Goal: Transaction & Acquisition: Subscribe to service/newsletter

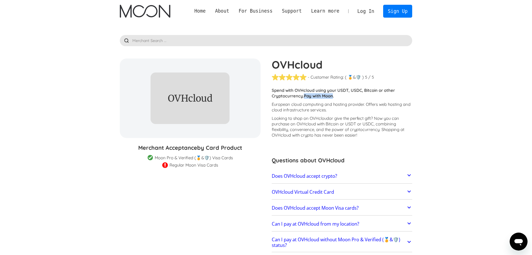
drag, startPoint x: 304, startPoint y: 96, endPoint x: 335, endPoint y: 97, distance: 30.2
click at [335, 97] on p "Spend with OVHcloud using your USDT, USDC, Bitcoin or other Cryptocurrency. Pay…" at bounding box center [342, 92] width 141 height 11
copy strong "Pay with Moon"
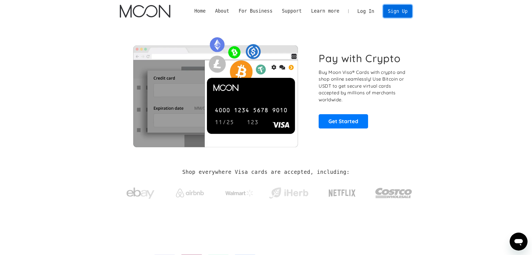
click at [401, 13] on link "Sign Up" at bounding box center [397, 11] width 29 height 13
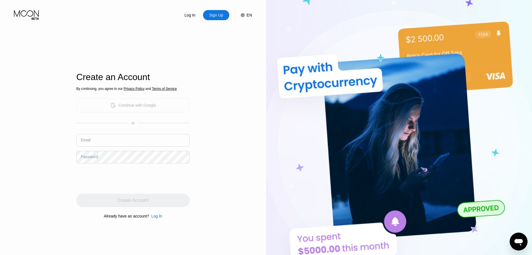
click at [140, 104] on div "Continue with Google" at bounding box center [137, 105] width 37 height 4
click at [109, 141] on input "text" at bounding box center [132, 140] width 113 height 13
type input "a"
type input "abhige"
click at [131, 103] on div "Continue with Google" at bounding box center [137, 105] width 37 height 4
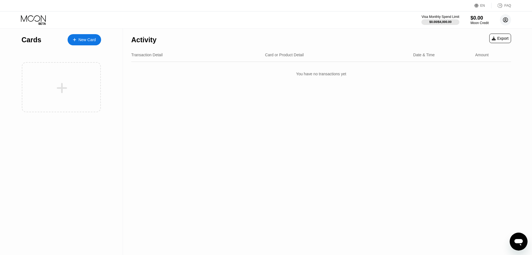
click at [503, 22] on circle at bounding box center [505, 19] width 11 height 11
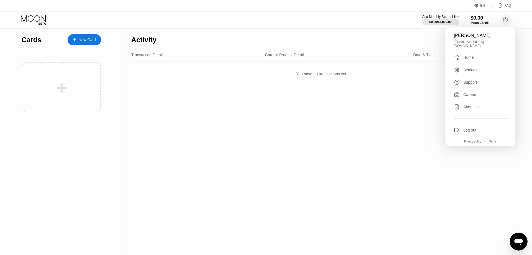
click at [470, 68] on div "Settings" at bounding box center [471, 70] width 14 height 4
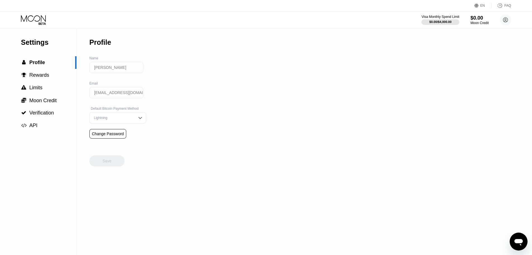
click at [119, 69] on input "[PERSON_NAME]" at bounding box center [116, 67] width 54 height 11
click at [123, 70] on input "[PERSON_NAME]" at bounding box center [116, 67] width 54 height 11
click at [130, 70] on input "[PERSON_NAME]" at bounding box center [116, 67] width 54 height 11
click at [129, 120] on div "Lightning" at bounding box center [114, 118] width 42 height 4
click at [230, 110] on div "Settings  Profile  Rewards  Limits  Moon Credit  Verification  API Profil…" at bounding box center [266, 142] width 532 height 226
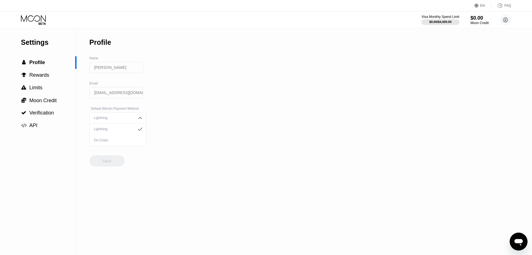
click at [126, 69] on input "[PERSON_NAME]" at bounding box center [116, 67] width 54 height 11
click at [117, 70] on input "[PERSON_NAME]" at bounding box center [116, 67] width 54 height 11
click at [36, 75] on span "Rewards" at bounding box center [39, 75] width 20 height 6
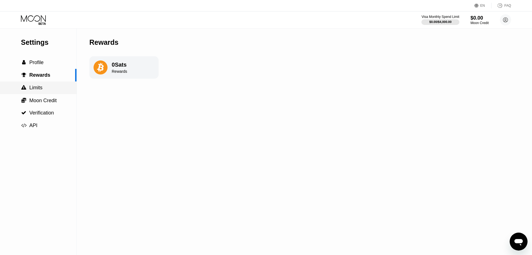
click at [41, 90] on span "Limits" at bounding box center [35, 88] width 13 height 6
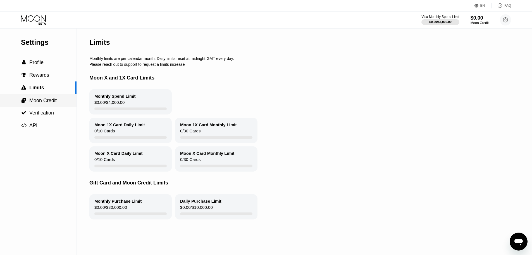
click at [48, 101] on span "Moon Credit" at bounding box center [42, 101] width 27 height 6
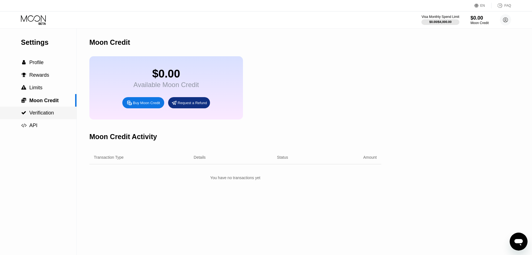
click at [44, 113] on span "Verification" at bounding box center [41, 113] width 25 height 6
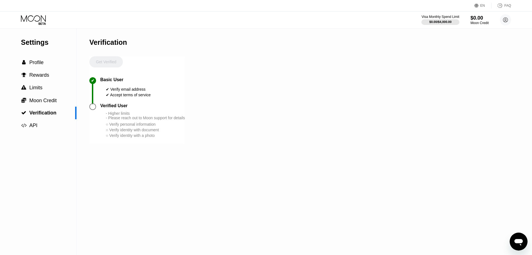
click at [93, 110] on div at bounding box center [92, 106] width 7 height 7
click at [41, 64] on span "Profile" at bounding box center [36, 63] width 14 height 6
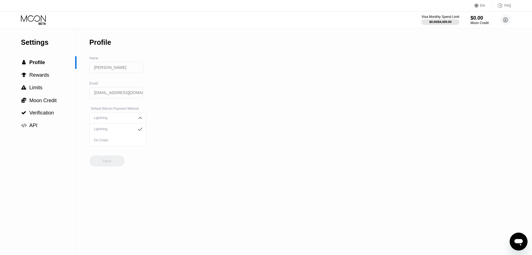
click at [34, 28] on div "Visa Monthly Spend Limit $0.00 / $4,000.00 $0.00 Moon Credit Abhi George abhige…" at bounding box center [266, 19] width 532 height 17
click at [34, 21] on icon at bounding box center [34, 20] width 26 height 10
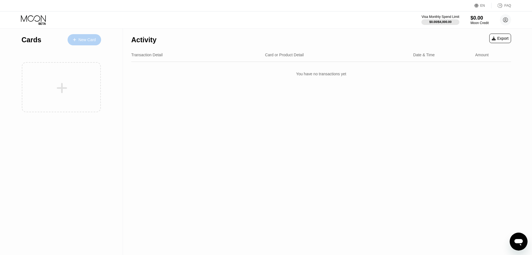
click at [85, 38] on div "New Card" at bounding box center [87, 39] width 17 height 5
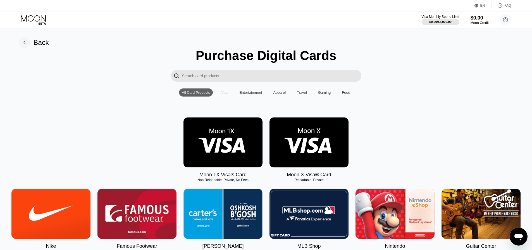
click at [224, 95] on div "Visa" at bounding box center [224, 93] width 7 height 4
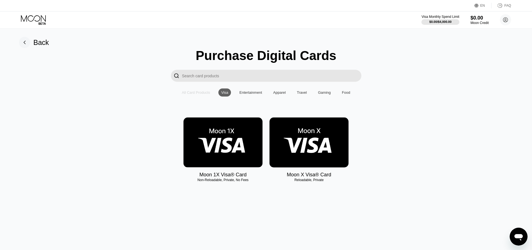
click at [202, 95] on div "All Card Products" at bounding box center [196, 93] width 28 height 4
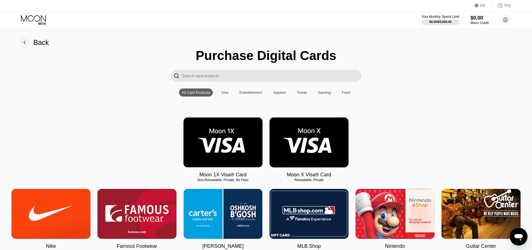
click at [314, 140] on img at bounding box center [309, 143] width 79 height 50
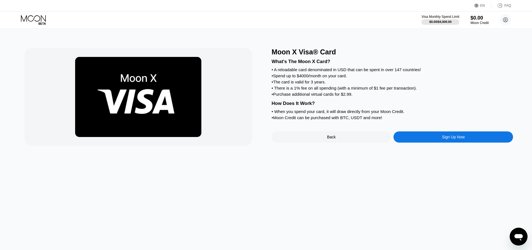
click at [332, 143] on div "Back" at bounding box center [332, 137] width 120 height 11
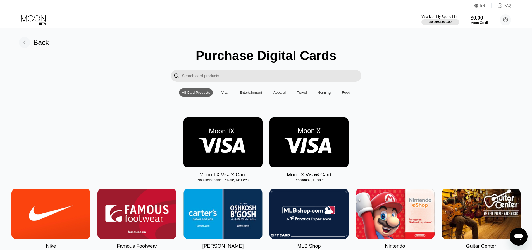
click at [223, 146] on img at bounding box center [223, 143] width 79 height 50
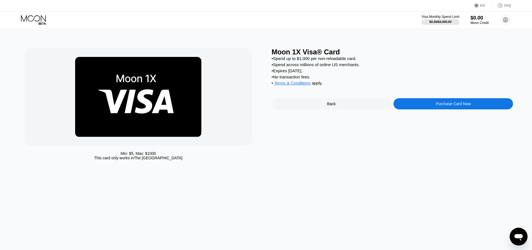
click at [322, 108] on div "Back" at bounding box center [332, 103] width 120 height 11
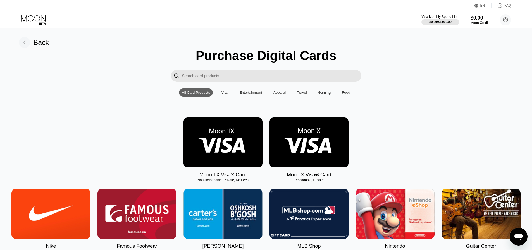
click at [301, 139] on img at bounding box center [309, 143] width 79 height 50
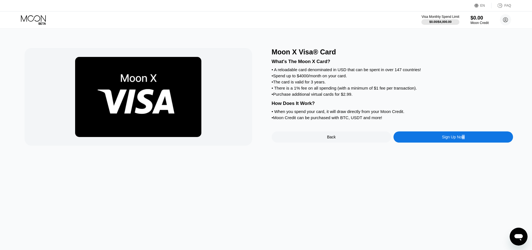
click at [464, 139] on div "Sign Up Now" at bounding box center [453, 137] width 23 height 4
click at [445, 139] on div "Sign Up Now" at bounding box center [453, 137] width 23 height 4
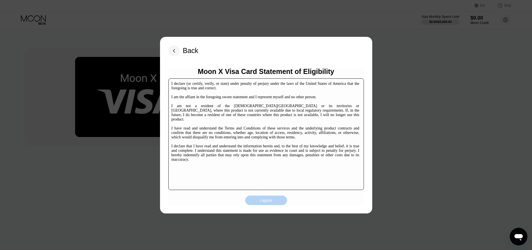
click at [266, 200] on div "I agree" at bounding box center [266, 200] width 12 height 5
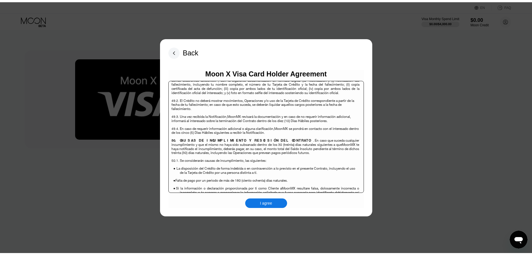
scroll to position [3629, 0]
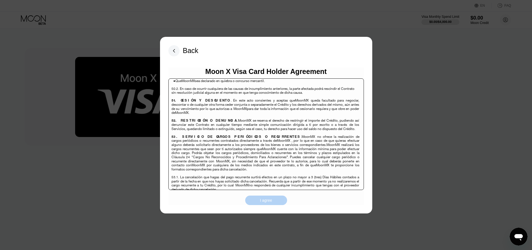
click at [269, 201] on div "I agree" at bounding box center [266, 200] width 12 height 5
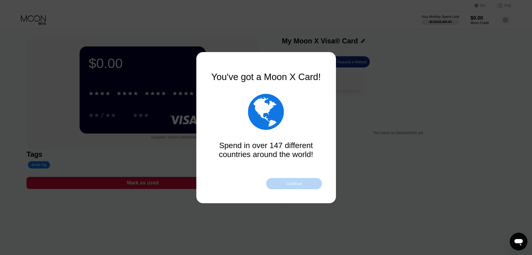
click at [293, 183] on div "Continue" at bounding box center [294, 183] width 16 height 4
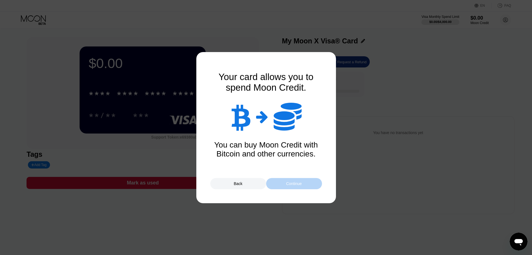
click at [293, 183] on div "Continue" at bounding box center [294, 183] width 16 height 4
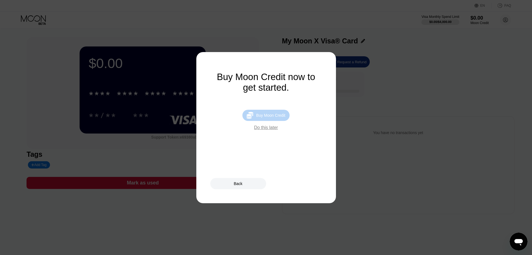
click at [268, 117] on div "Buy Moon Credit" at bounding box center [270, 115] width 29 height 4
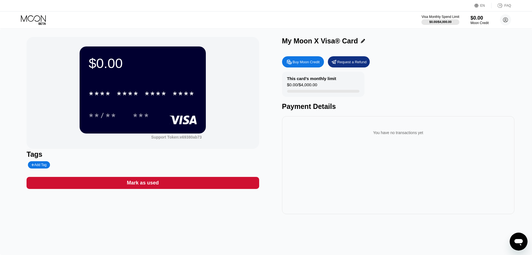
type input "0"
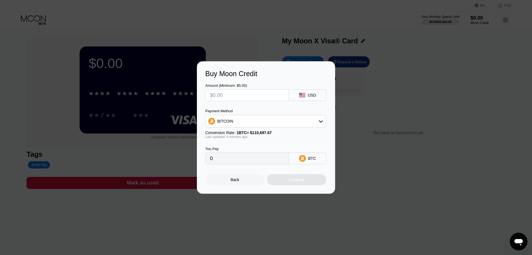
click at [264, 96] on input "text" at bounding box center [247, 94] width 74 height 11
type input "$3"
type input "0.00002710"
type input "$34"
type input "0.00030705"
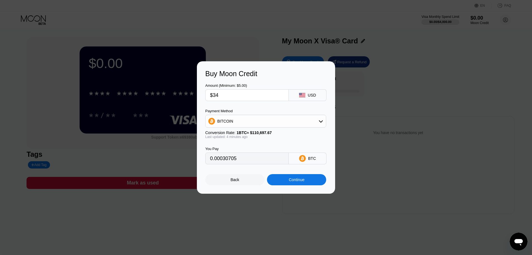
type input "$340"
type input "0.00307045"
drag, startPoint x: 213, startPoint y: 94, endPoint x: 282, endPoint y: 98, distance: 68.8
click at [282, 98] on input "$340" at bounding box center [247, 94] width 74 height 11
type input "$3"
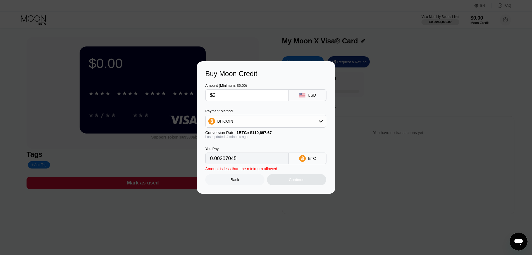
type input "0.00002710"
type input "$30"
type input "0.00027093"
type input "$300"
type input "0.00270922"
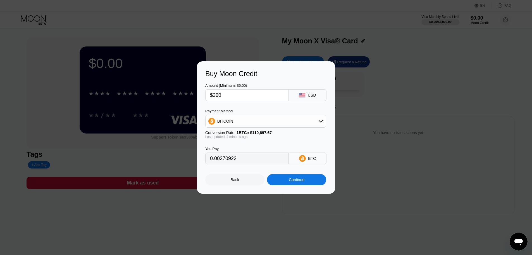
type input "$300"
click at [307, 73] on div "Buy Moon Credit" at bounding box center [266, 74] width 122 height 8
click at [246, 123] on div "BITCOIN" at bounding box center [266, 120] width 120 height 11
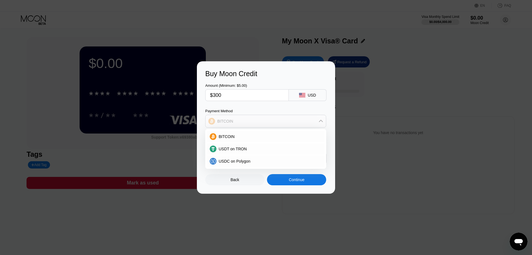
click at [246, 123] on div "BITCOIN" at bounding box center [266, 120] width 120 height 11
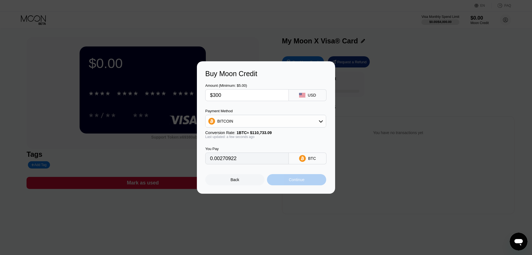
click at [289, 181] on div "Continue" at bounding box center [297, 179] width 16 height 4
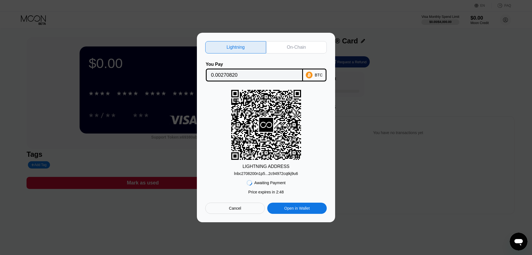
click at [247, 206] on div "Cancel" at bounding box center [235, 207] width 60 height 11
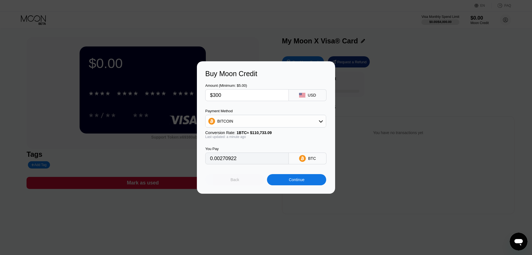
click at [241, 181] on div "Back" at bounding box center [234, 179] width 59 height 11
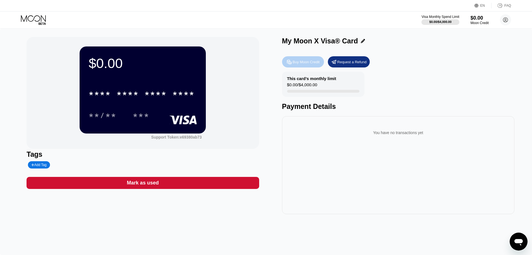
click at [314, 64] on div "Buy Moon Credit" at bounding box center [306, 62] width 27 height 5
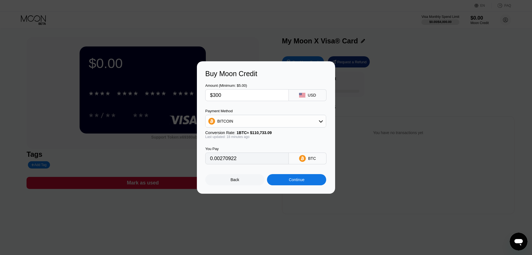
type input "0.00271496"
drag, startPoint x: 236, startPoint y: 93, endPoint x: 201, endPoint y: 94, distance: 34.7
click at [201, 94] on div "Buy Moon Credit Amount (Minimum: $5.00) $300 USD Payment Method BITCOIN Convers…" at bounding box center [266, 127] width 138 height 132
type input "$3"
type input "0.00002715"
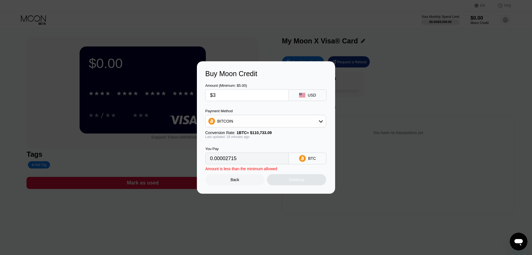
type input "$30"
type input "0.00027150"
type input "$30"
click at [307, 184] on div "Continue" at bounding box center [296, 179] width 59 height 11
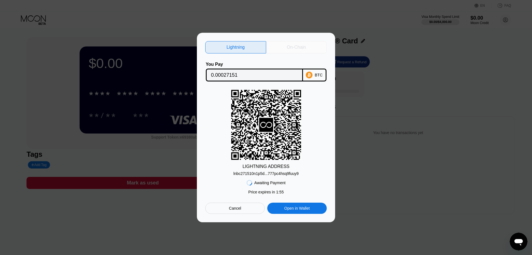
click at [299, 48] on div "On-Chain" at bounding box center [296, 47] width 19 height 6
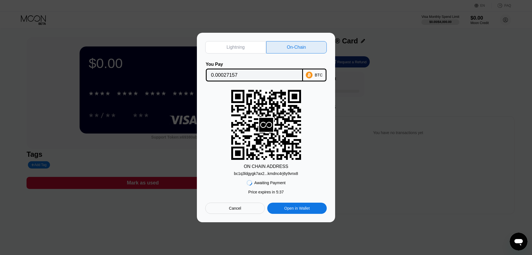
click at [302, 210] on div "Open in Wallet" at bounding box center [297, 207] width 25 height 5
click at [239, 212] on div "Cancel" at bounding box center [235, 207] width 60 height 11
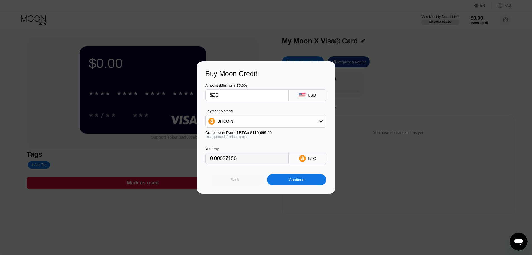
click at [238, 185] on div "Back" at bounding box center [234, 179] width 59 height 11
